Goal: Task Accomplishment & Management: Use online tool/utility

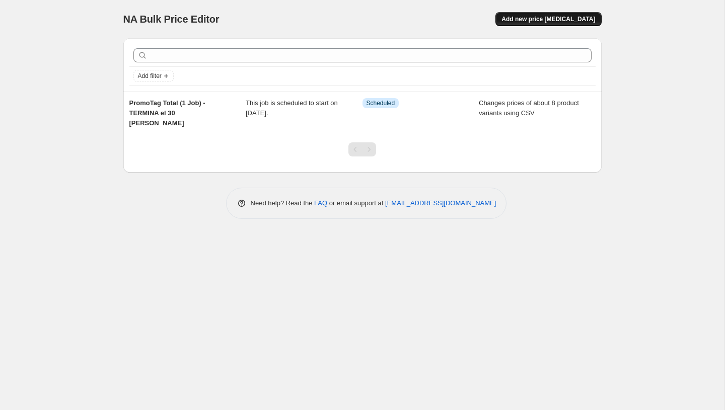
click at [517, 19] on button "Add new price [MEDICAL_DATA]" at bounding box center [548, 19] width 106 height 14
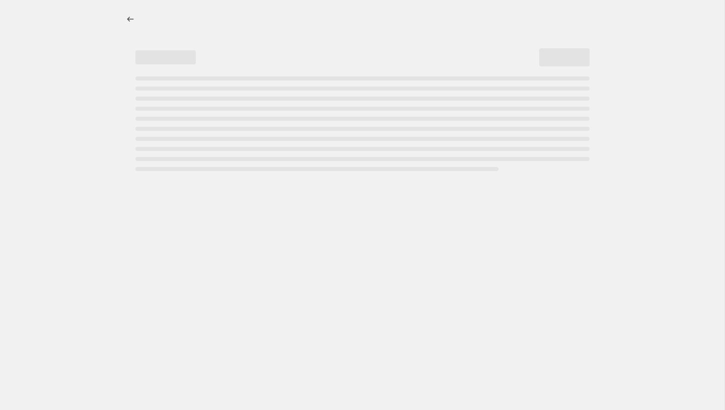
select select "percentage"
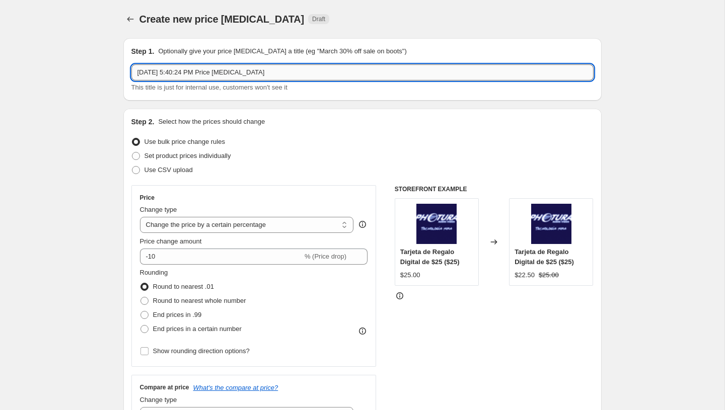
click at [281, 67] on input "Aug 30, 2025, 5:40:24 PM Price change job" at bounding box center [362, 72] width 462 height 16
paste input "PromoTag Total (15 Jobs) - TERMINA el 31 [PERSON_NAME]"
type input "PromoTag Total (15 Jobs) - TERMINA el 31 [PERSON_NAME]"
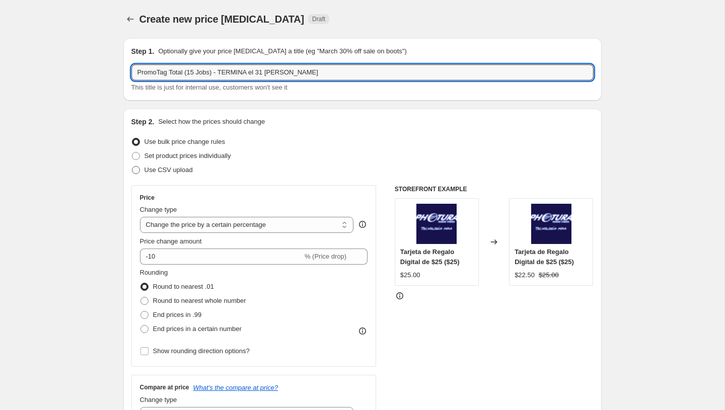
click at [162, 170] on span "Use CSV upload" at bounding box center [168, 170] width 48 height 8
click at [132, 167] on input "Use CSV upload" at bounding box center [132, 166] width 1 height 1
radio input "true"
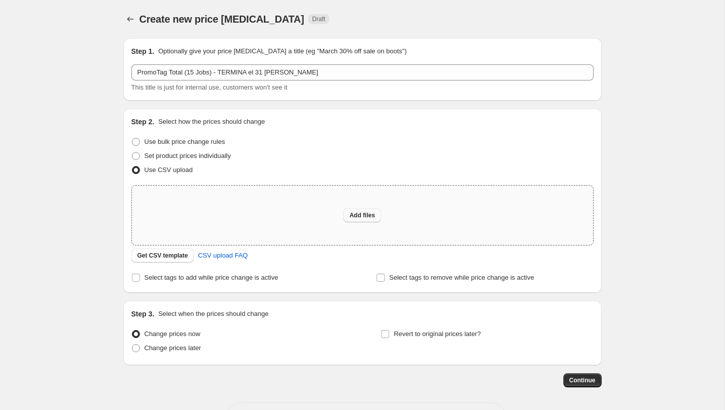
click at [365, 212] on span "Add files" at bounding box center [362, 215] width 26 height 8
type input "C:\fakepath\PromoTag Total (15 Jobs) - TERMINA el 31 de Agosto.csv"
click at [354, 217] on span "Add files" at bounding box center [362, 215] width 26 height 8
type input "C:\fakepath\PromoTag Total (15 Jobs) - TERMINA el 31 de Agosto.csv"
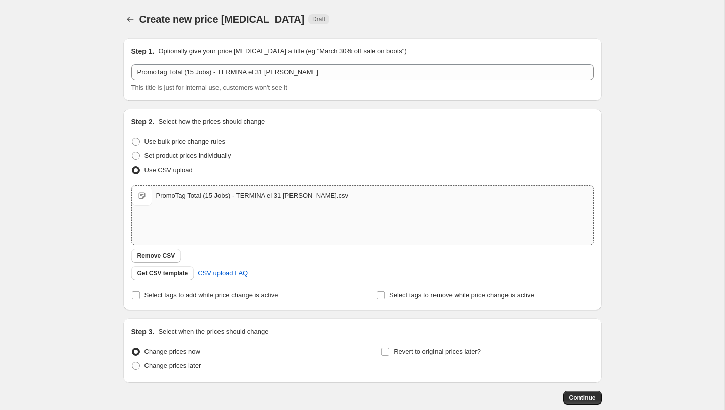
scroll to position [56, 0]
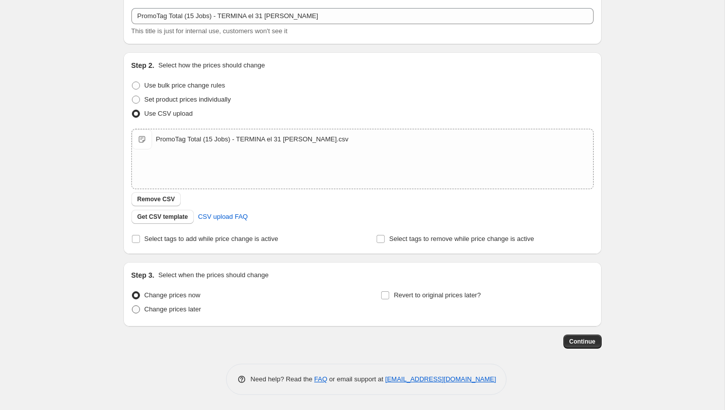
click at [174, 314] on span "Change prices later" at bounding box center [172, 309] width 57 height 10
click at [132, 306] on input "Change prices later" at bounding box center [132, 305] width 1 height 1
radio input "true"
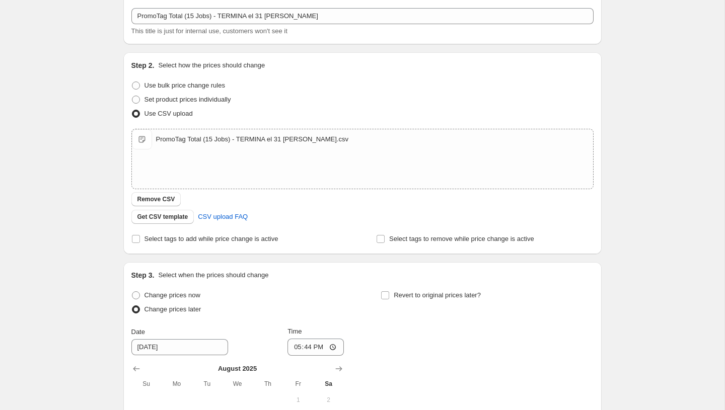
scroll to position [245, 0]
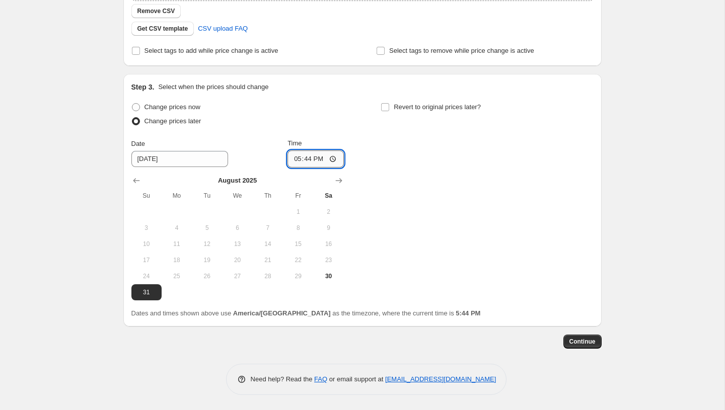
click at [295, 160] on input "17:44" at bounding box center [315, 158] width 56 height 17
click at [304, 162] on input "23:57" at bounding box center [315, 158] width 56 height 17
click at [304, 162] on input "23:06" at bounding box center [315, 158] width 56 height 17
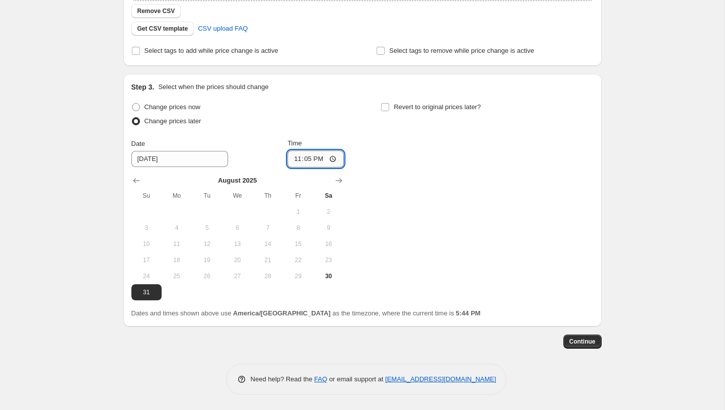
type input "23:56"
click at [568, 341] on button "Continue" at bounding box center [582, 342] width 38 height 14
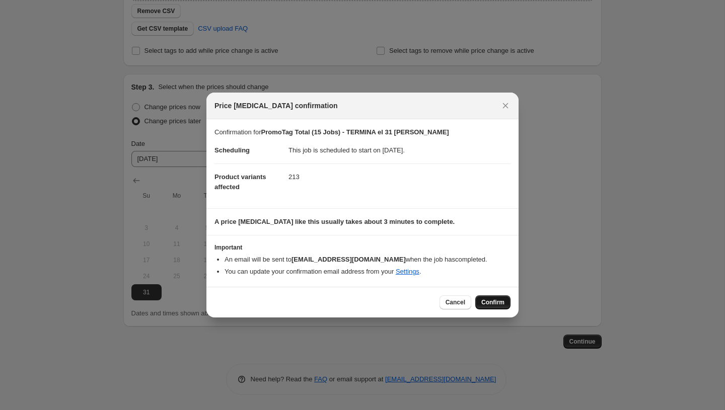
click at [490, 304] on span "Confirm" at bounding box center [492, 302] width 23 height 8
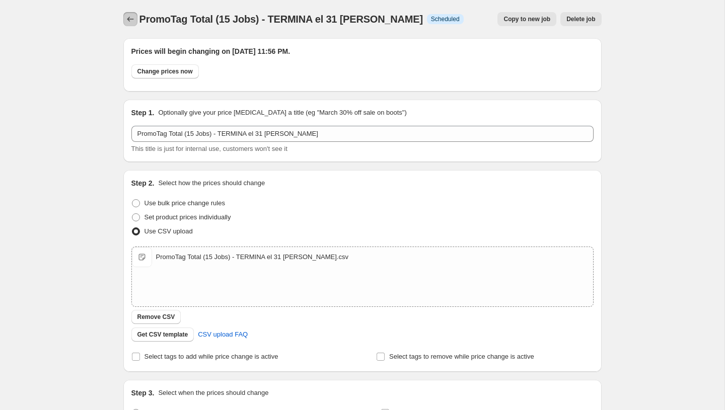
click at [131, 16] on icon "Price change jobs" at bounding box center [130, 19] width 10 height 10
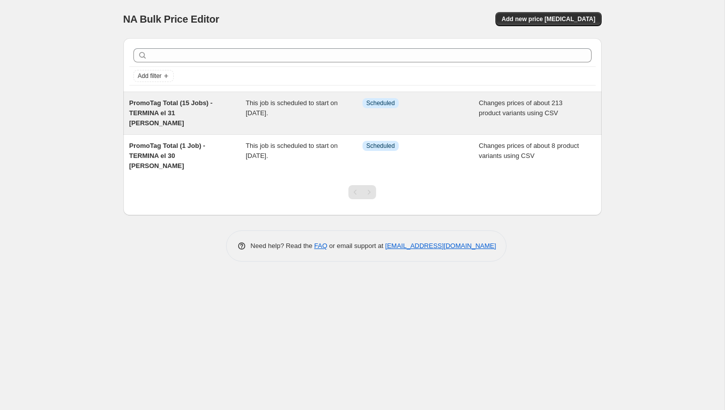
click at [255, 106] on span "This job is scheduled to start on [DATE]." at bounding box center [292, 108] width 92 height 18
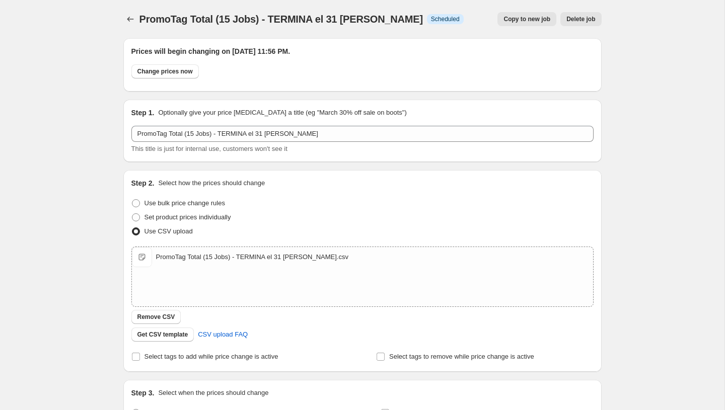
click at [137, 14] on div at bounding box center [131, 19] width 16 height 14
click at [129, 18] on icon "Price change jobs" at bounding box center [130, 19] width 10 height 10
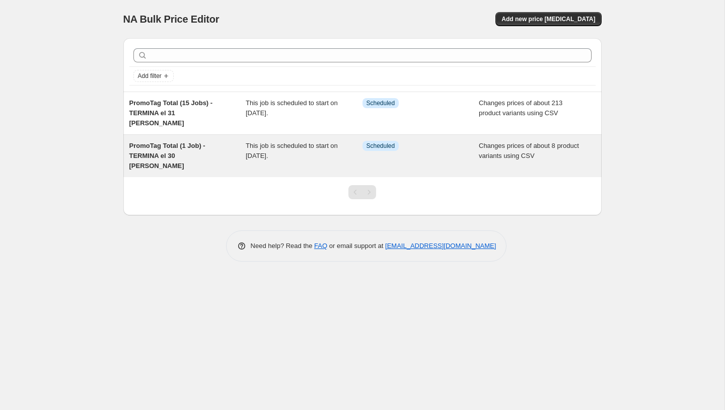
click at [247, 148] on span "This job is scheduled to start on [DATE]." at bounding box center [292, 151] width 92 height 18
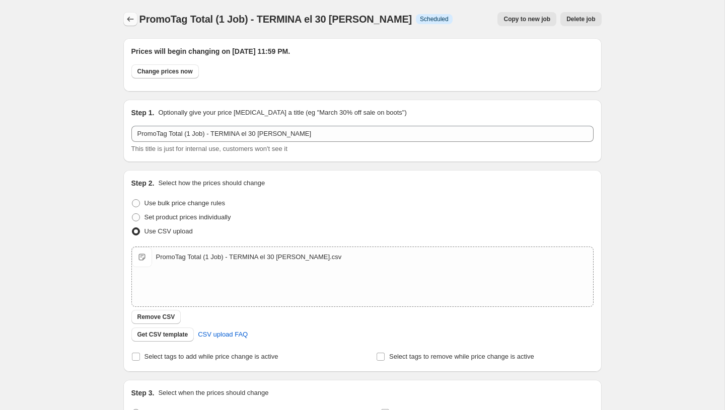
click at [134, 16] on icon "Price change jobs" at bounding box center [130, 19] width 10 height 10
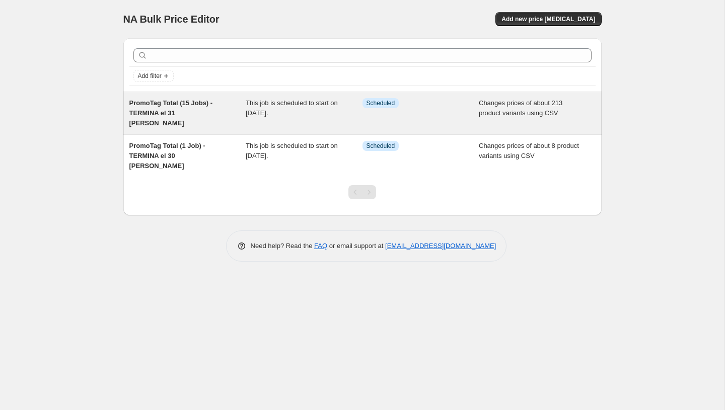
click at [369, 109] on div "Info Scheduled" at bounding box center [420, 113] width 117 height 30
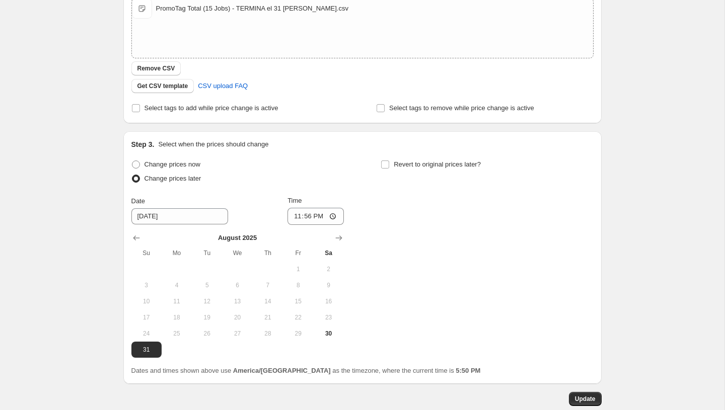
scroll to position [254, 0]
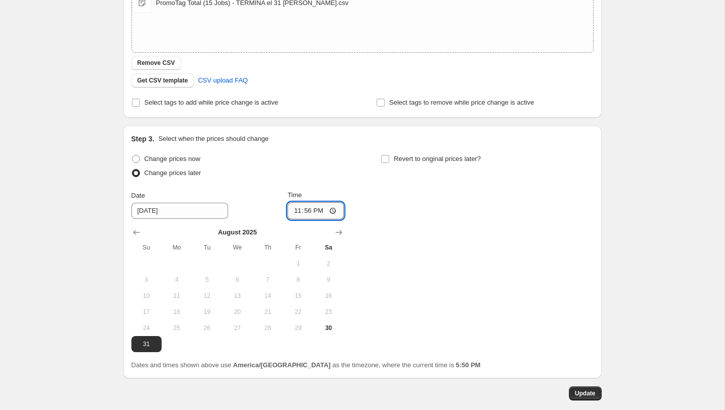
click at [307, 211] on input "23:56" at bounding box center [315, 210] width 56 height 17
click at [309, 214] on input "23:56" at bounding box center [315, 210] width 56 height 17
click at [308, 211] on input "23:56" at bounding box center [315, 210] width 56 height 17
click at [304, 210] on input "23:56" at bounding box center [315, 210] width 56 height 17
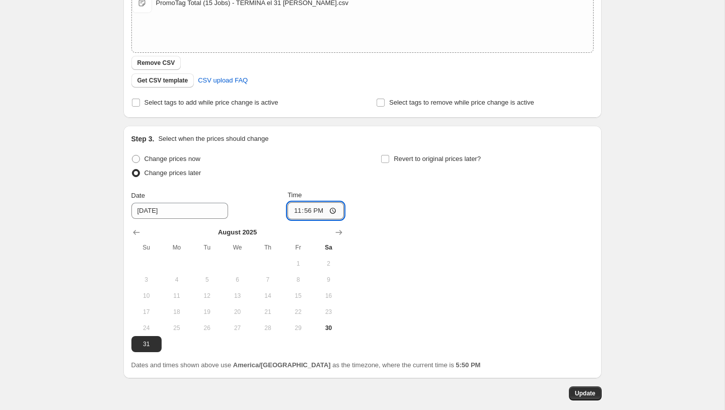
click at [304, 210] on input "23:56" at bounding box center [315, 210] width 56 height 17
click at [304, 212] on input "23:57" at bounding box center [315, 210] width 56 height 17
type input "23:56"
click at [589, 390] on span "Update" at bounding box center [585, 394] width 21 height 8
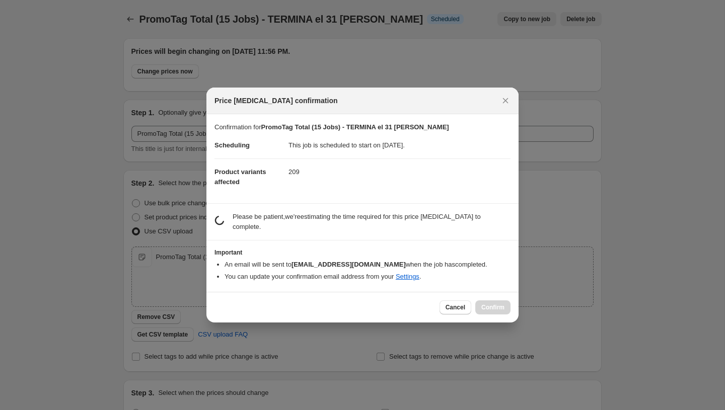
scroll to position [0, 0]
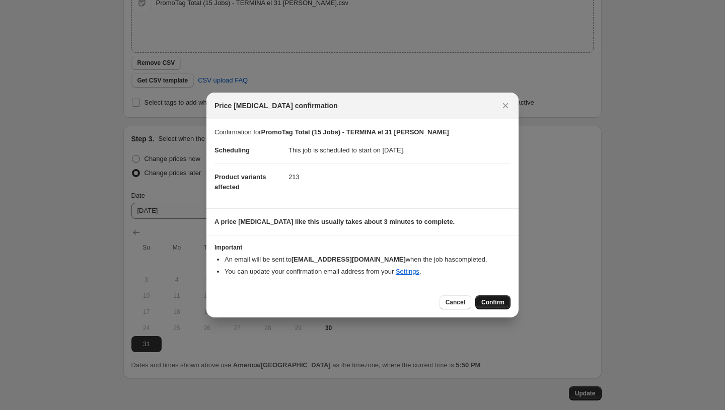
click at [491, 301] on span "Confirm" at bounding box center [492, 302] width 23 height 8
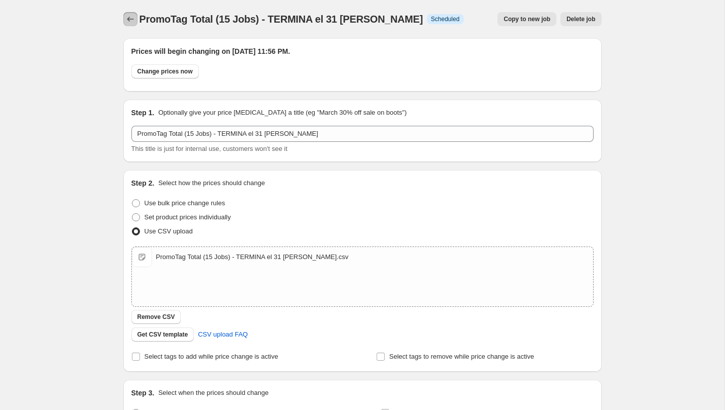
click at [134, 19] on icon "Price change jobs" at bounding box center [130, 19] width 10 height 10
